Goal: Task Accomplishment & Management: Use online tool/utility

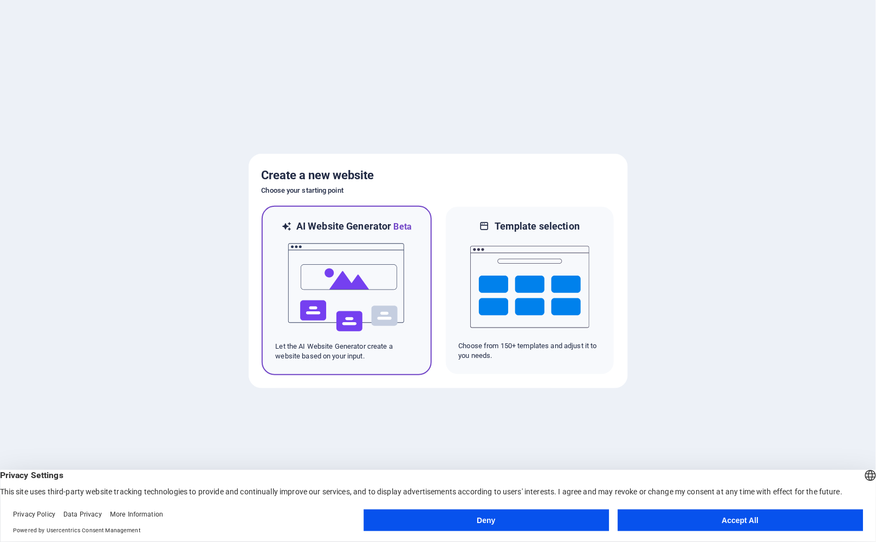
click at [372, 302] on img at bounding box center [346, 287] width 119 height 108
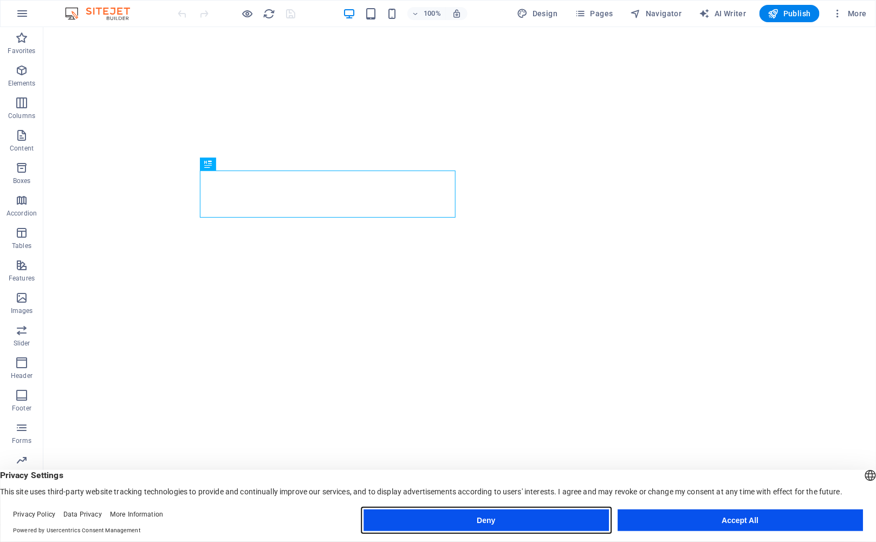
click at [526, 524] on button "Deny" at bounding box center [485, 521] width 245 height 22
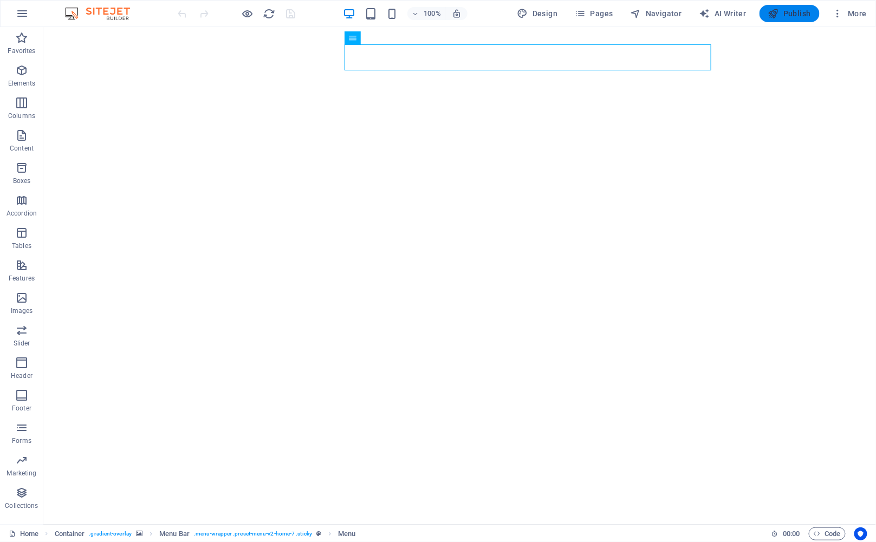
click at [779, 16] on icon "button" at bounding box center [773, 13] width 11 height 11
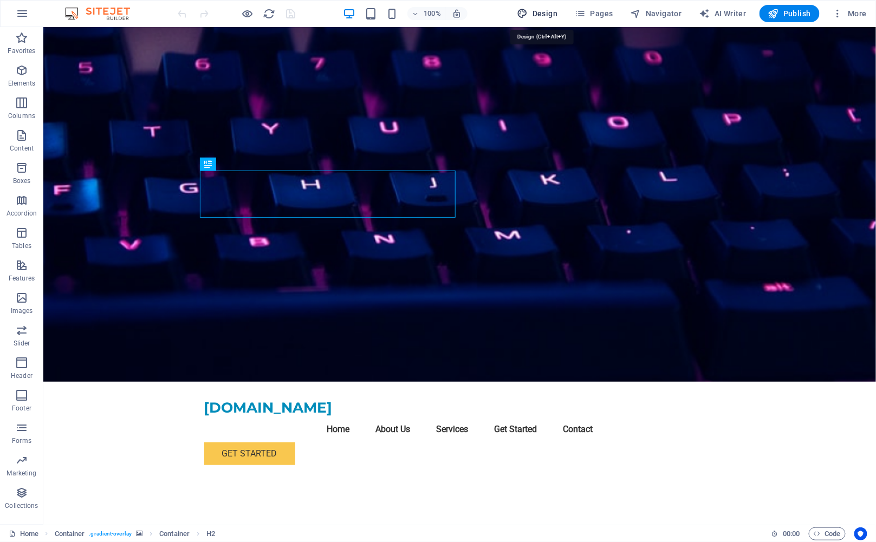
click at [534, 18] on span "Design" at bounding box center [537, 13] width 41 height 11
select select "px"
select select "200"
select select "px"
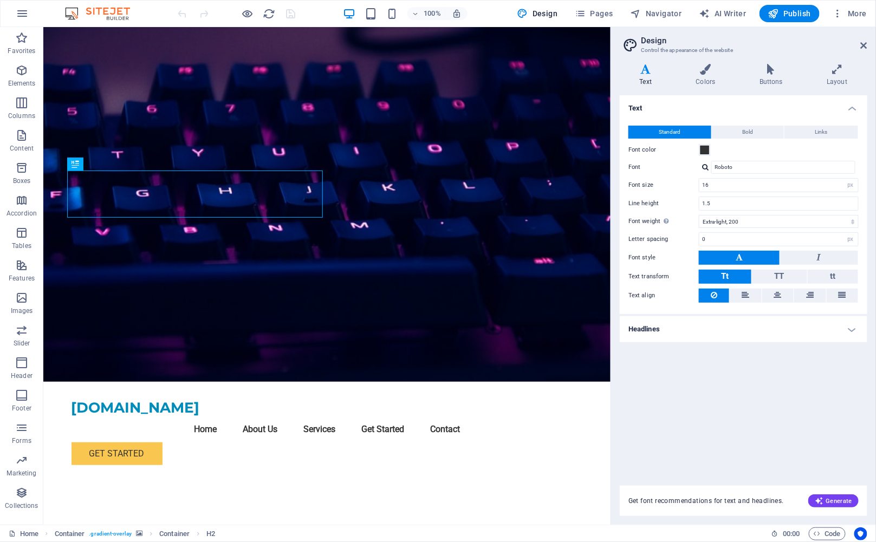
click at [114, 8] on img at bounding box center [102, 13] width 81 height 13
click at [22, 14] on icon "button" at bounding box center [22, 13] width 13 height 13
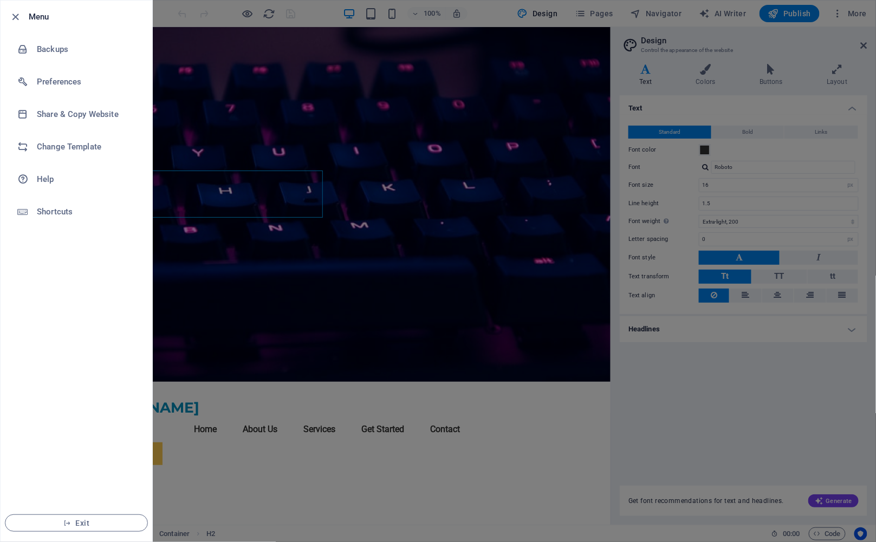
click at [39, 22] on h6 "Menu" at bounding box center [86, 16] width 115 height 13
click at [270, 204] on div at bounding box center [438, 271] width 876 height 542
